Goal: Task Accomplishment & Management: Use online tool/utility

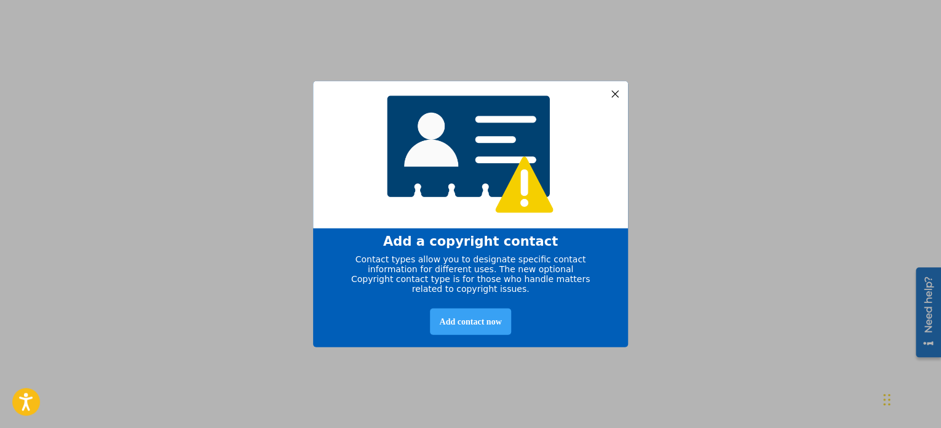
click at [490, 322] on div "Add contact now" at bounding box center [470, 321] width 81 height 26
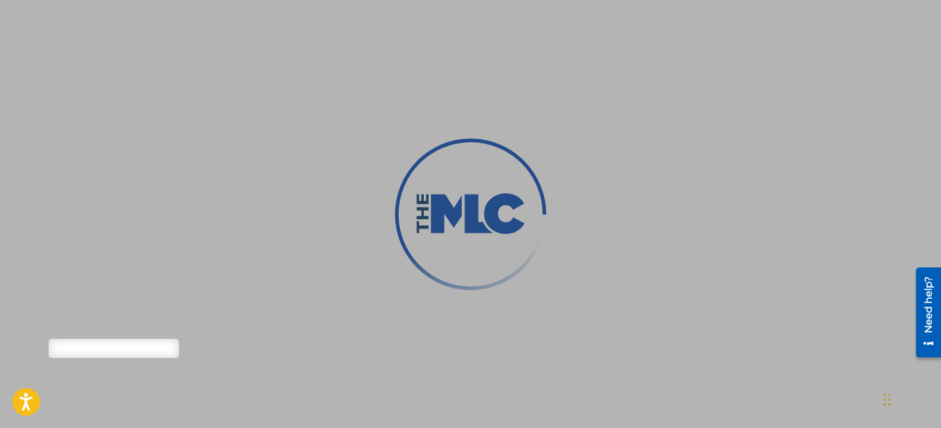
click at [122, 348] on div at bounding box center [470, 214] width 941 height 428
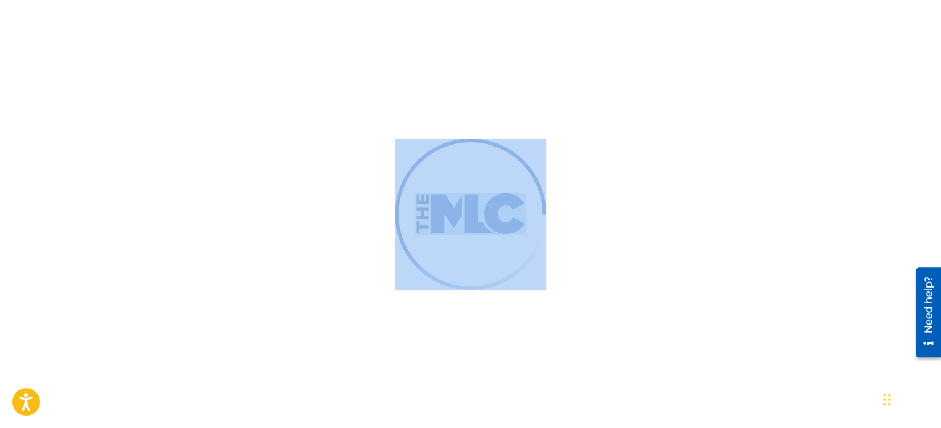
click at [122, 348] on div at bounding box center [470, 214] width 941 height 428
click at [455, 165] on img at bounding box center [470, 213] width 213 height 213
click at [306, 102] on div at bounding box center [470, 214] width 941 height 428
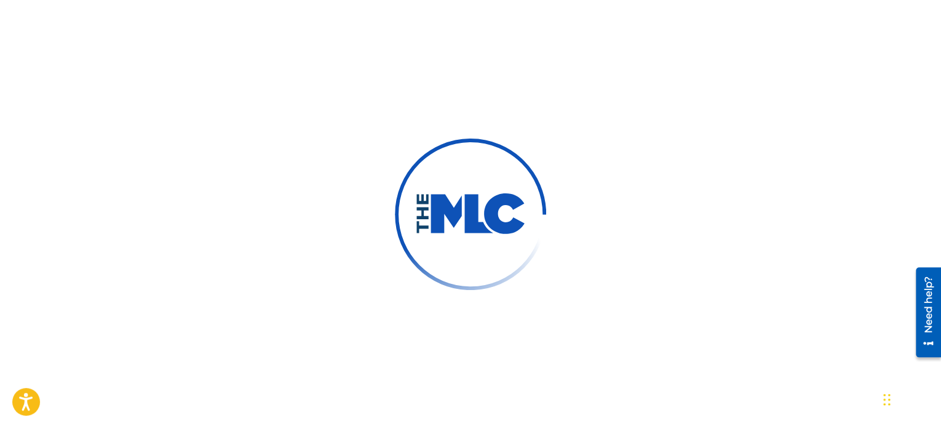
scroll to position [57, 0]
click at [721, 23] on div at bounding box center [470, 214] width 941 height 428
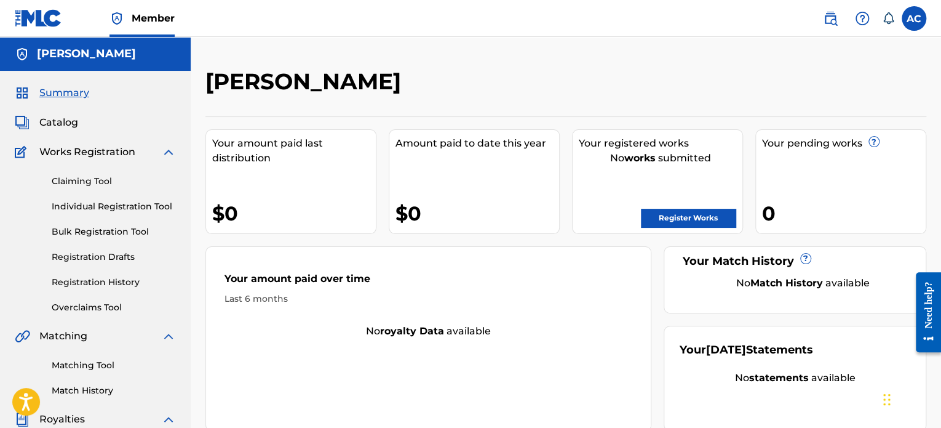
click at [95, 184] on link "Claiming Tool" at bounding box center [114, 181] width 124 height 13
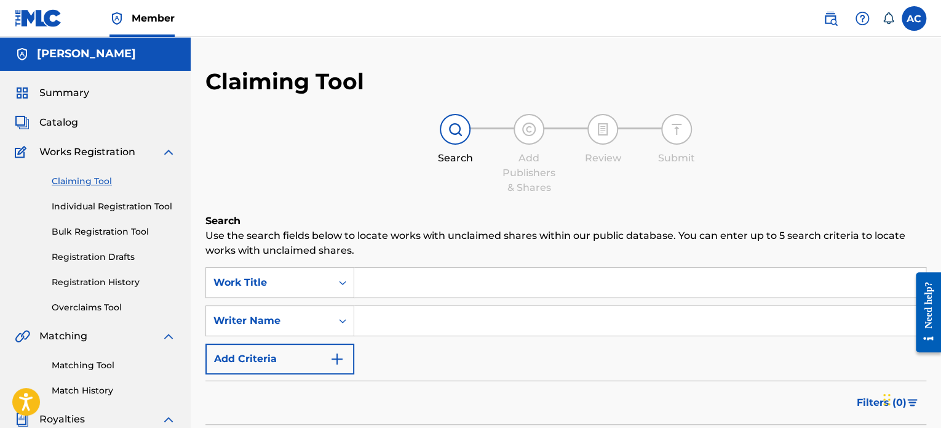
click at [341, 359] on img "Search Form" at bounding box center [337, 358] width 15 height 15
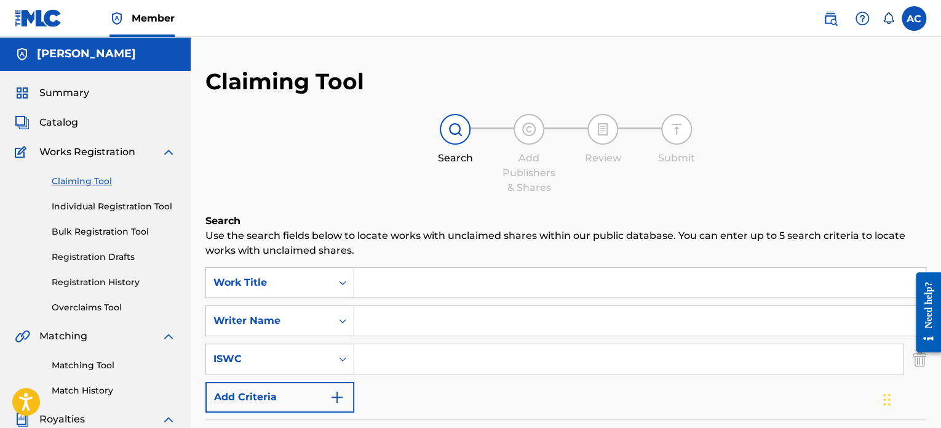
click at [340, 397] on img "Search Form" at bounding box center [337, 396] width 15 height 15
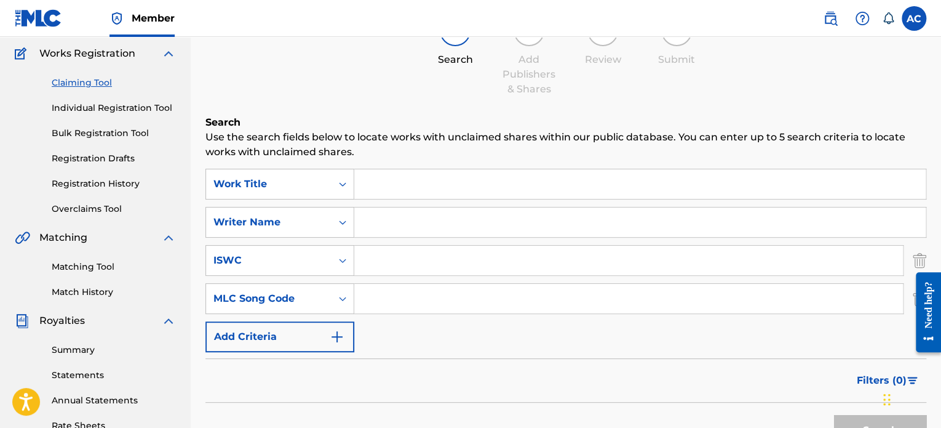
scroll to position [103, 0]
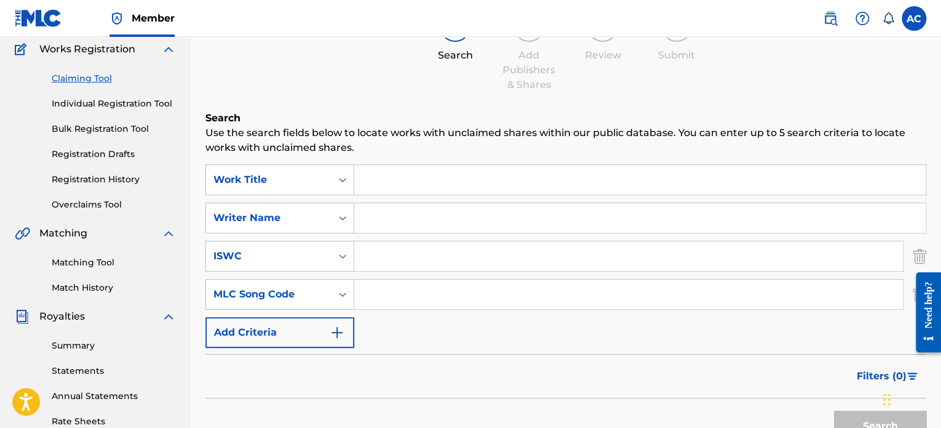
click at [349, 334] on button "Add Criteria" at bounding box center [279, 332] width 149 height 31
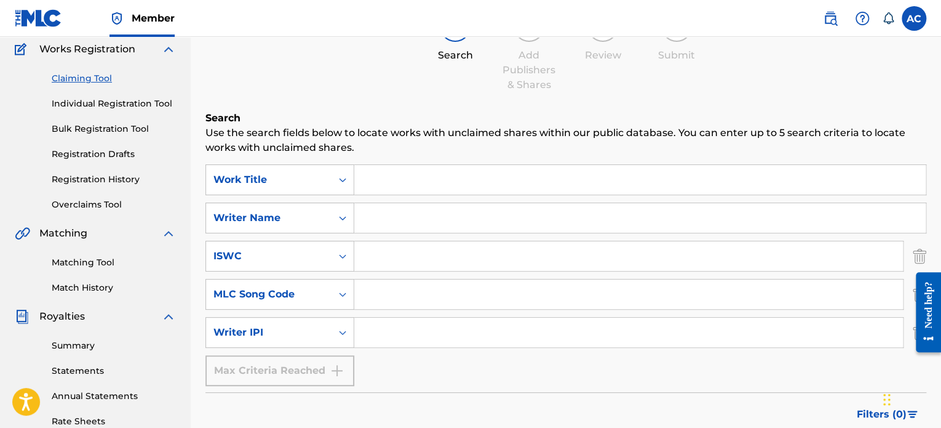
click at [414, 329] on input "Search Form" at bounding box center [628, 332] width 549 height 30
click at [663, 386] on form "SearchWithCriteria235fbecc-0a84-4075-9096-4e8106e09788 Work Title SearchWithCri…" at bounding box center [565, 324] width 721 height 321
click at [415, 324] on input "Search Form" at bounding box center [628, 332] width 549 height 30
paste input "847759773"
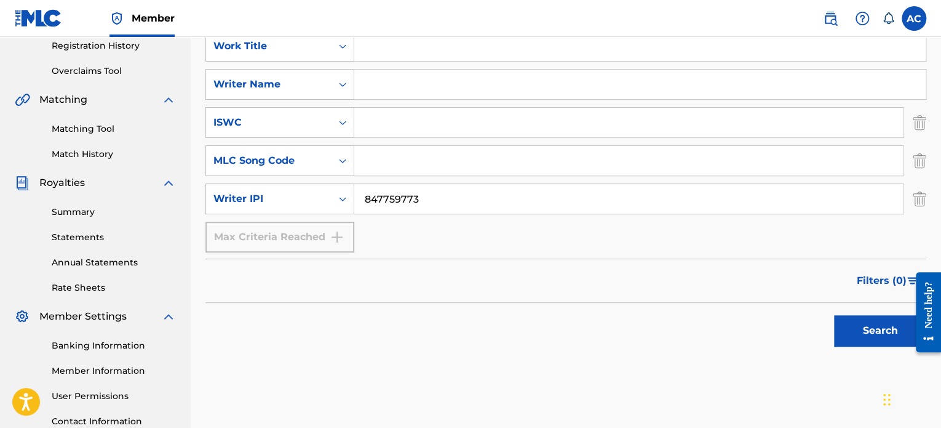
drag, startPoint x: 942, startPoint y: 206, endPoint x: 28, endPoint y: 22, distance: 932.6
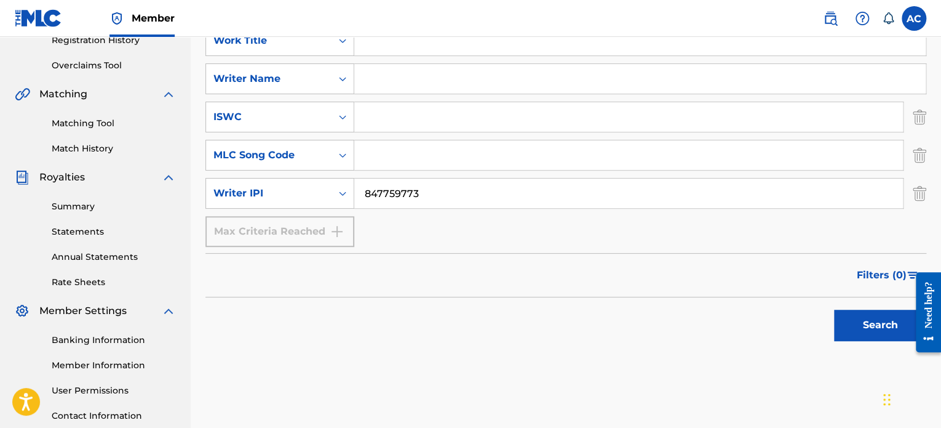
type input "847759773"
click at [858, 331] on button "Search" at bounding box center [880, 324] width 92 height 31
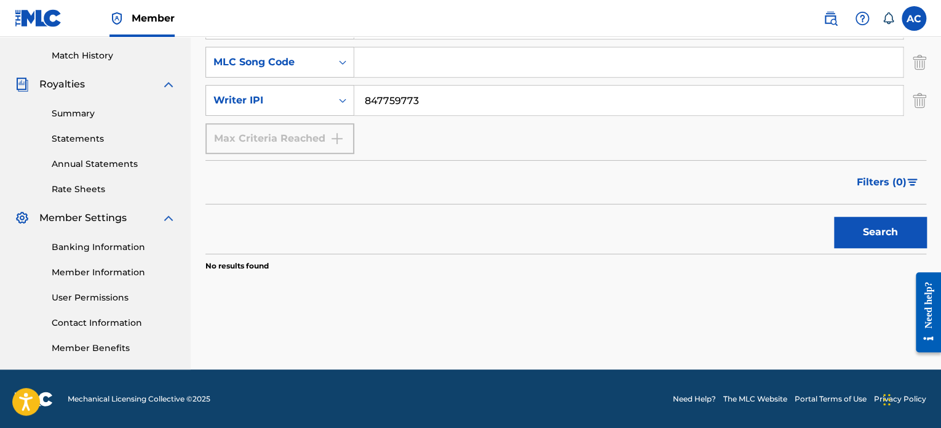
click at [862, 227] on button "Search" at bounding box center [880, 232] width 92 height 31
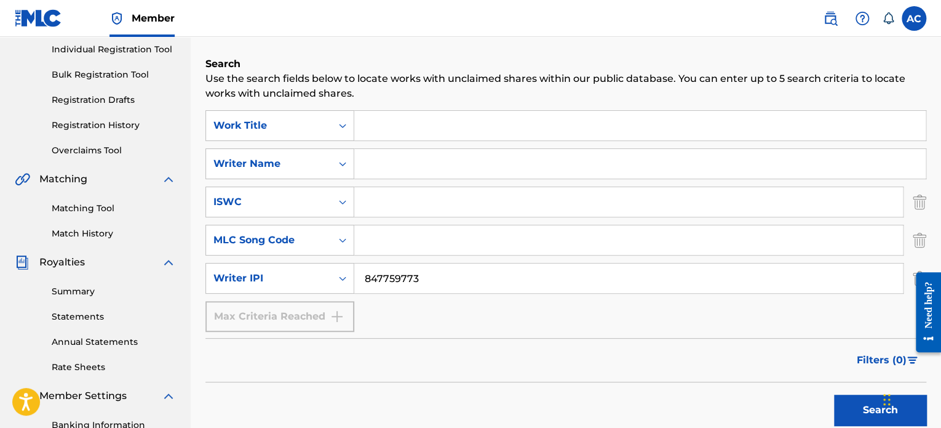
scroll to position [132, 0]
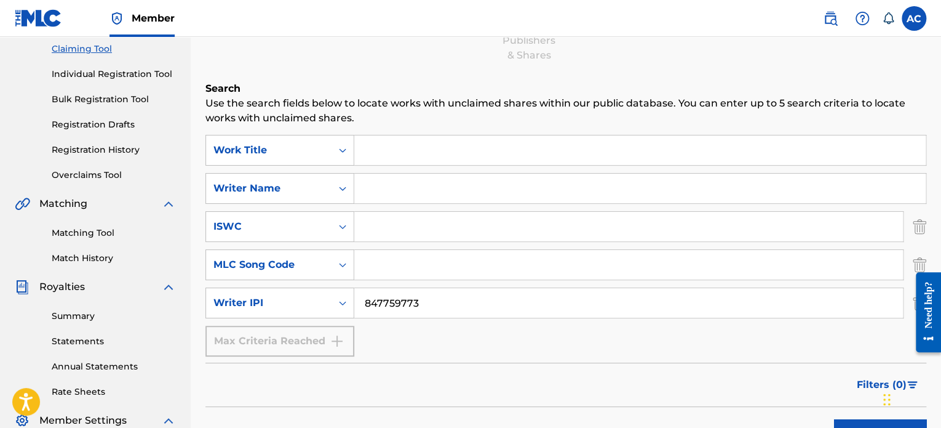
click at [399, 306] on input "847759773" at bounding box center [628, 303] width 549 height 30
click at [364, 302] on input "847759773" at bounding box center [628, 303] width 549 height 30
drag, startPoint x: 435, startPoint y: 303, endPoint x: 275, endPoint y: 304, distance: 160.0
click at [275, 304] on div "SearchWithCriteria08c68fca-afbe-4198-8bfd-6c4e22e3fdf1 Writer IPI 847759773" at bounding box center [565, 302] width 721 height 31
drag, startPoint x: 392, startPoint y: 217, endPoint x: 392, endPoint y: 204, distance: 12.9
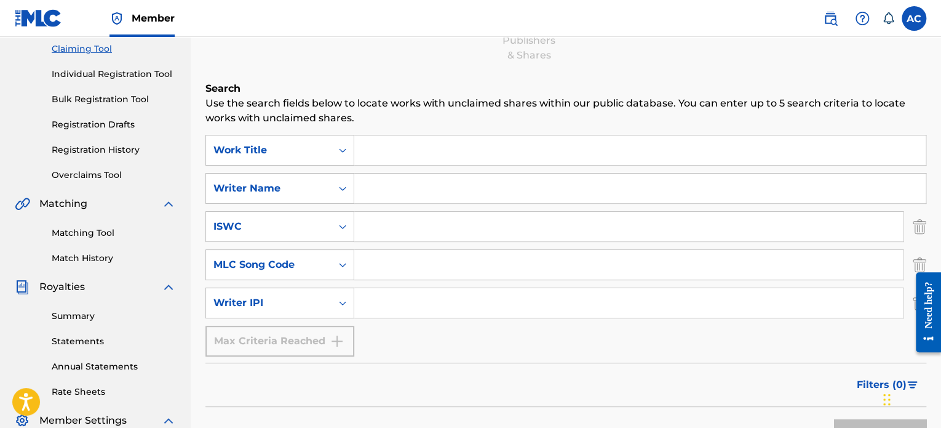
click at [392, 204] on div "SearchWithCriteria235fbecc-0a84-4075-9096-4e8106e09788 Work Title SearchWithCri…" at bounding box center [565, 245] width 721 height 221
click at [388, 194] on input "Search Form" at bounding box center [639, 188] width 571 height 30
type input "a"
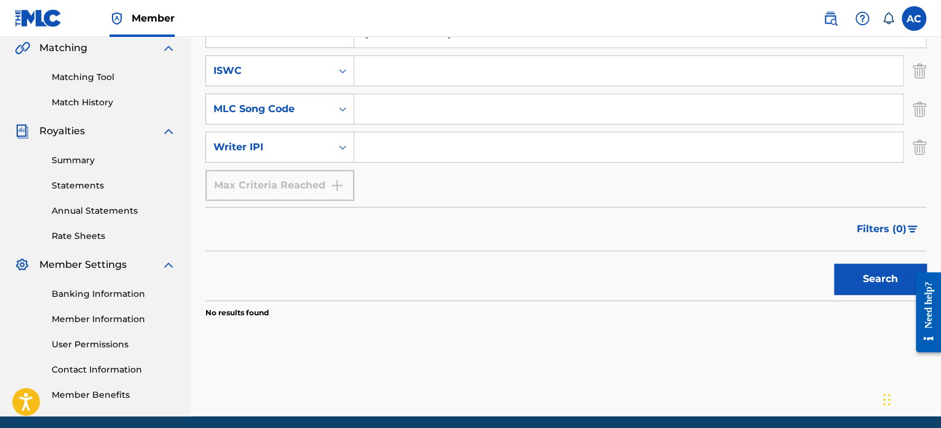
scroll to position [298, 0]
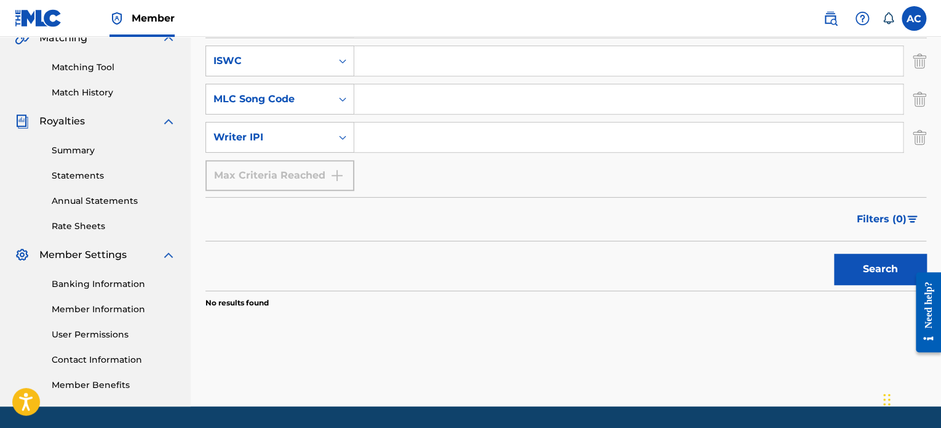
type input "[PERSON_NAME]"
click at [866, 268] on button "Search" at bounding box center [880, 268] width 92 height 31
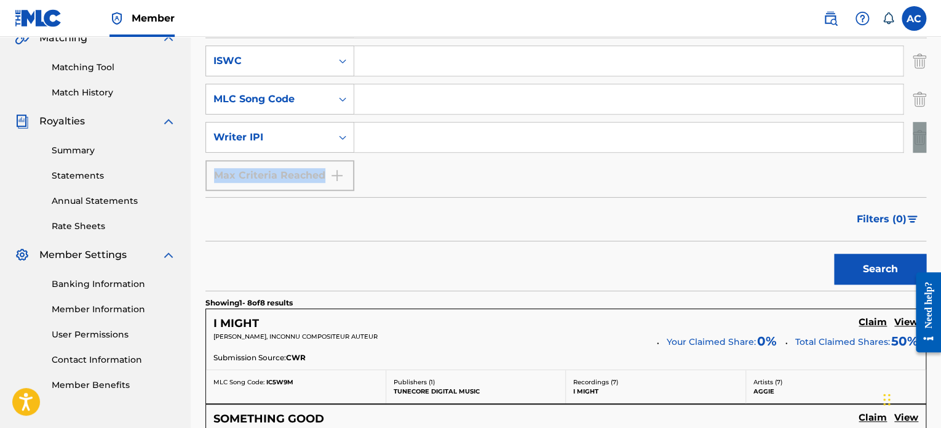
drag, startPoint x: 939, startPoint y: 120, endPoint x: 944, endPoint y: 170, distance: 50.7
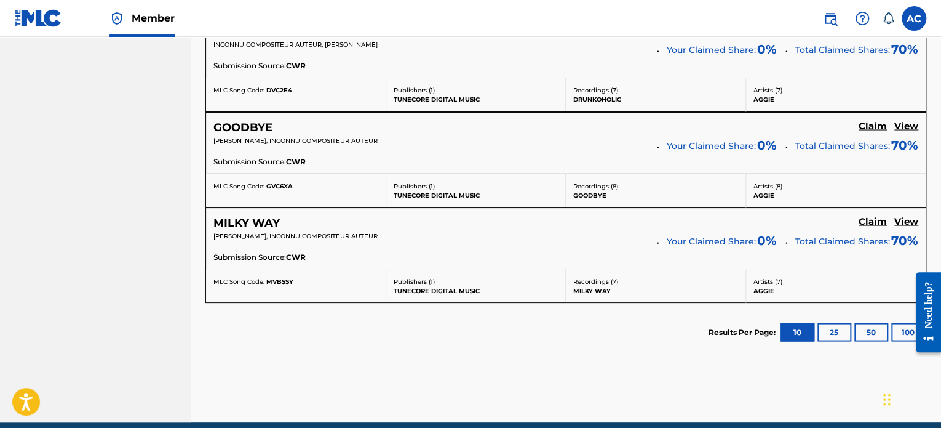
scroll to position [1068, 0]
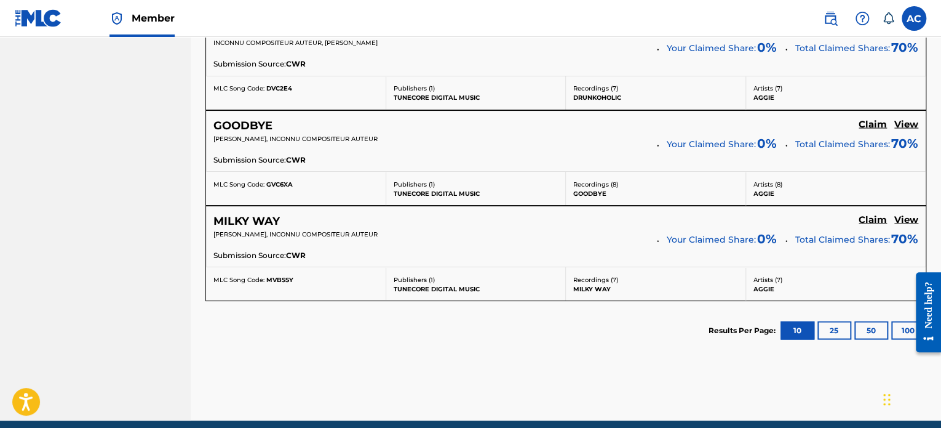
click at [832, 327] on button "25" at bounding box center [835, 330] width 34 height 18
click at [871, 329] on button "50" at bounding box center [871, 330] width 34 height 18
click at [898, 324] on button "100" at bounding box center [908, 330] width 34 height 18
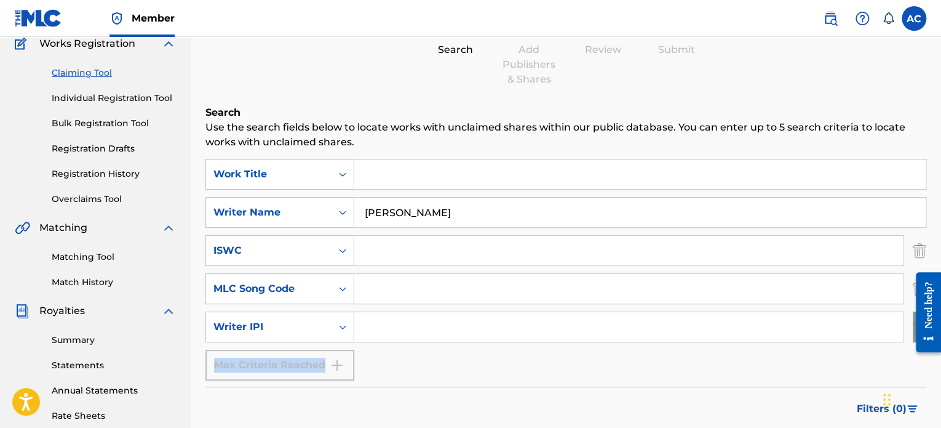
scroll to position [0, 0]
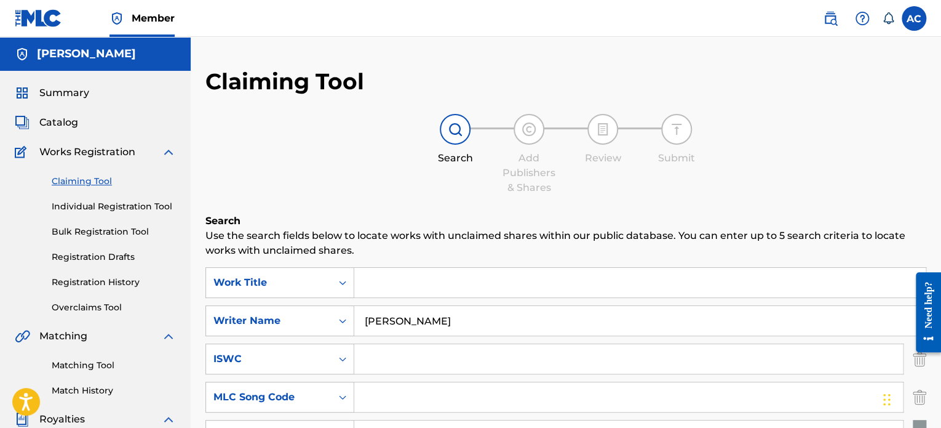
click at [82, 369] on link "Matching Tool" at bounding box center [114, 365] width 124 height 13
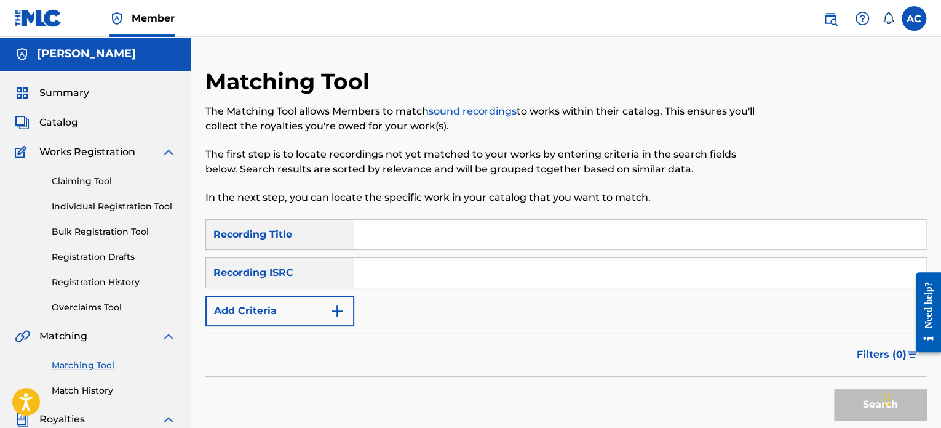
click at [330, 316] on img "Search Form" at bounding box center [337, 310] width 15 height 15
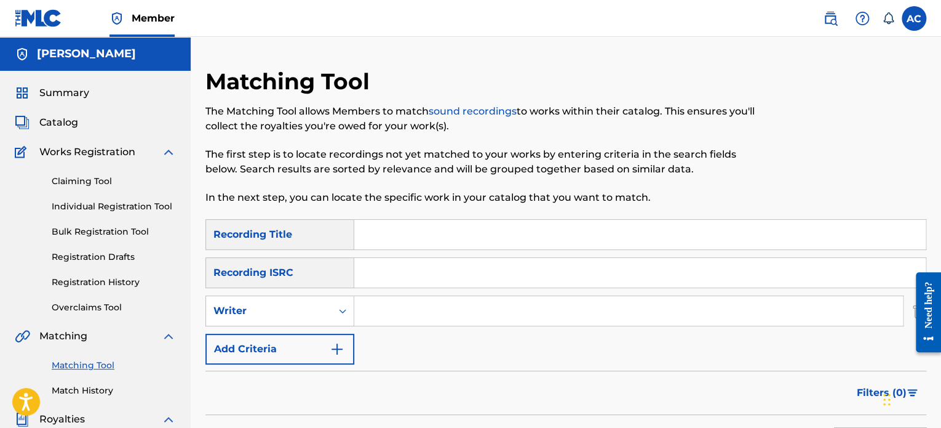
click at [411, 312] on input "Search Form" at bounding box center [628, 311] width 549 height 30
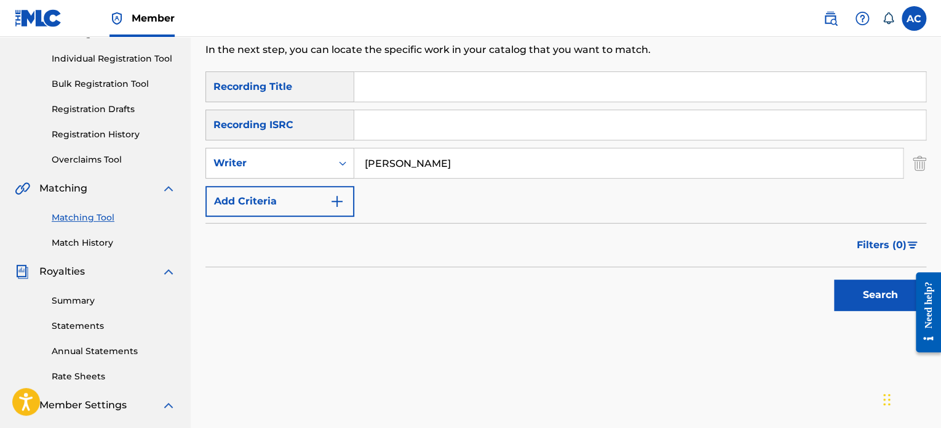
scroll to position [150, 0]
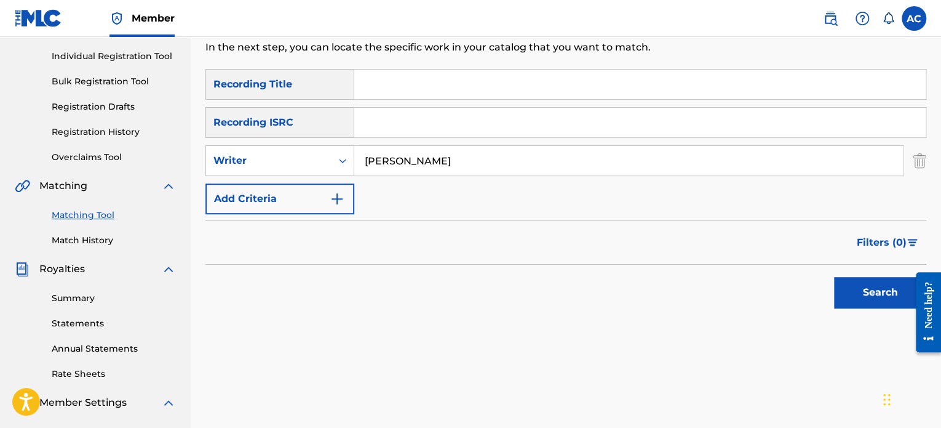
type input "[PERSON_NAME]"
click at [841, 292] on button "Search" at bounding box center [880, 292] width 92 height 31
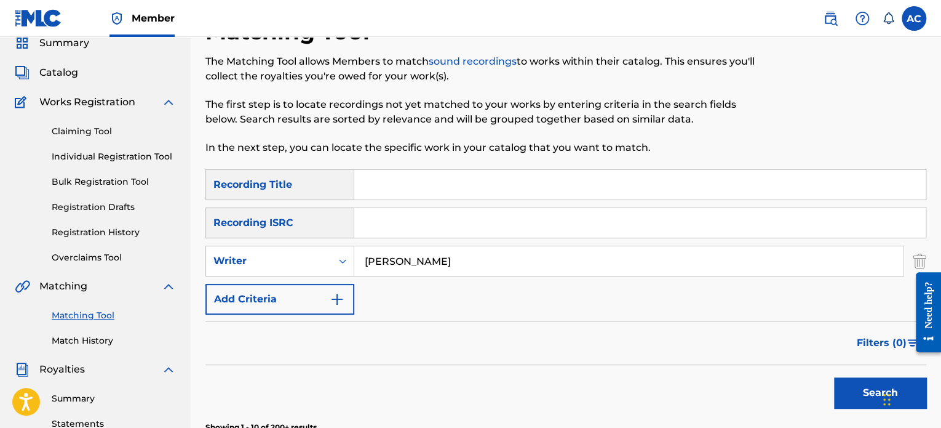
scroll to position [26, 0]
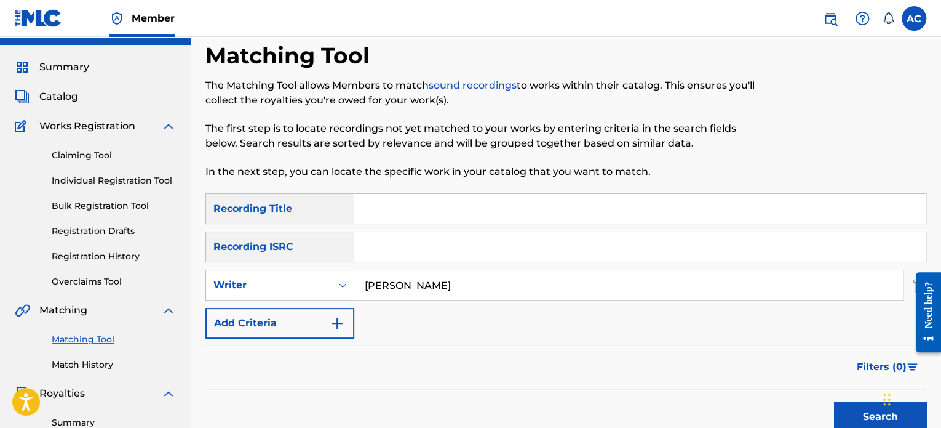
click at [916, 19] on label at bounding box center [914, 18] width 25 height 25
click at [914, 18] on input "AC Agata Chodowicz chodowicz@hotmail.com Notification Preferences Profile Log o…" at bounding box center [914, 18] width 0 height 0
